Goal: Find specific page/section: Find specific page/section

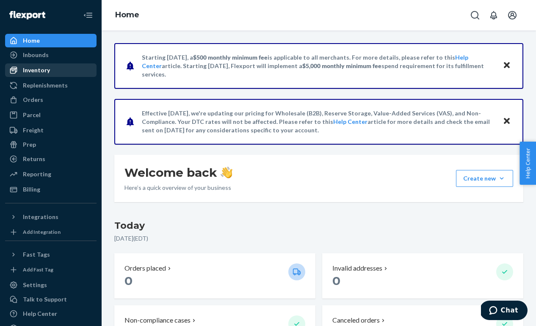
click at [25, 71] on div "Inventory" at bounding box center [36, 70] width 27 height 8
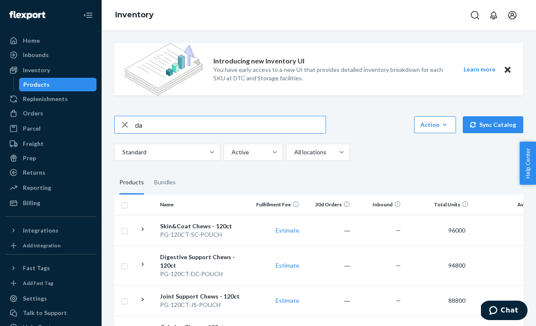
type input "d"
type input "dm"
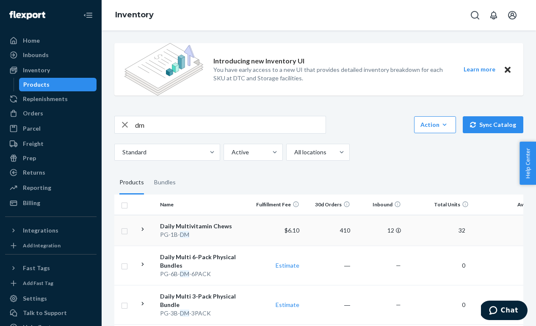
click at [157, 231] on td "Daily Multivitamin Chews PG-1B- DM" at bounding box center [204, 230] width 95 height 31
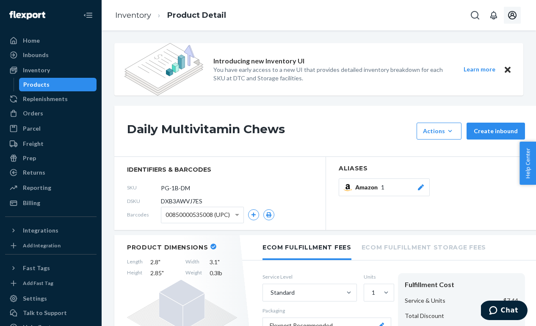
click at [512, 11] on icon "Open account menu" at bounding box center [512, 15] width 8 height 8
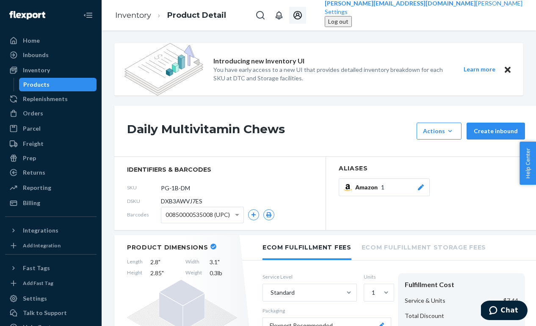
click at [452, 27] on ul "[PERSON_NAME][EMAIL_ADDRESS][DOMAIN_NAME] [PERSON_NAME] Settings Log out" at bounding box center [415, 13] width 215 height 28
click at [348, 26] on div "Log out" at bounding box center [338, 21] width 20 height 8
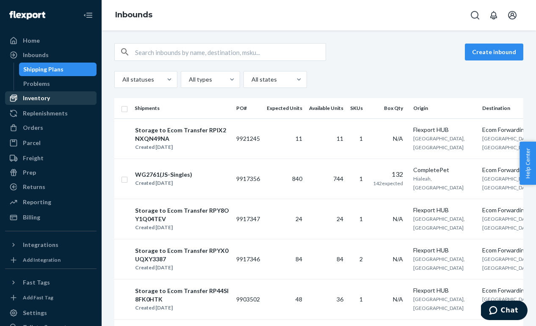
click at [51, 99] on div "Inventory" at bounding box center [51, 98] width 90 height 12
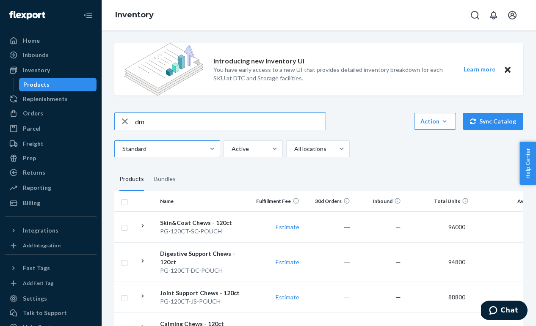
type input "d"
type input "dm"
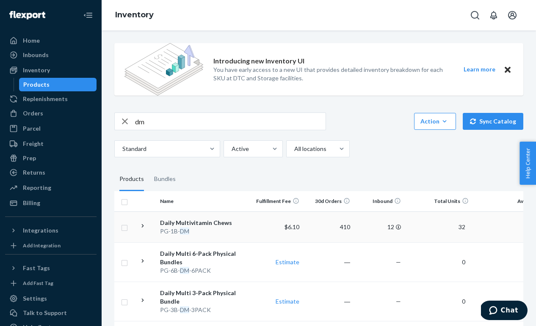
click at [197, 228] on div "PG-1B- DM" at bounding box center [204, 231] width 88 height 8
